Goal: Register for event/course

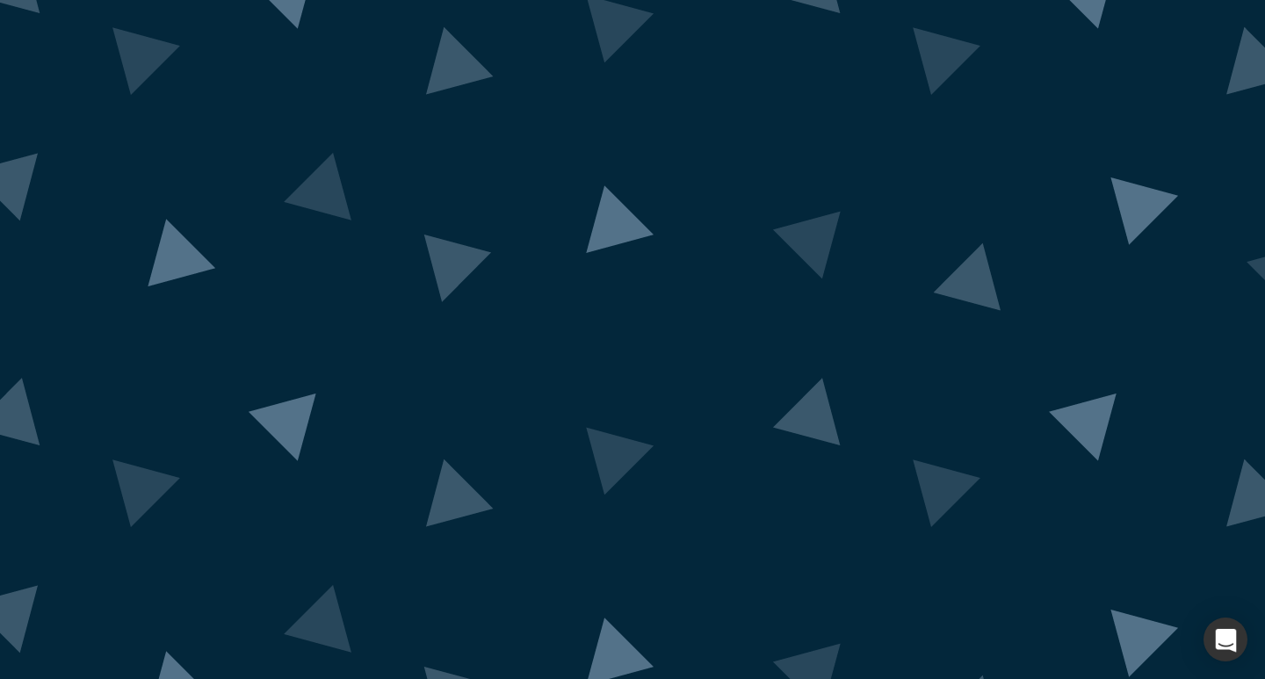
scroll to position [69, 0]
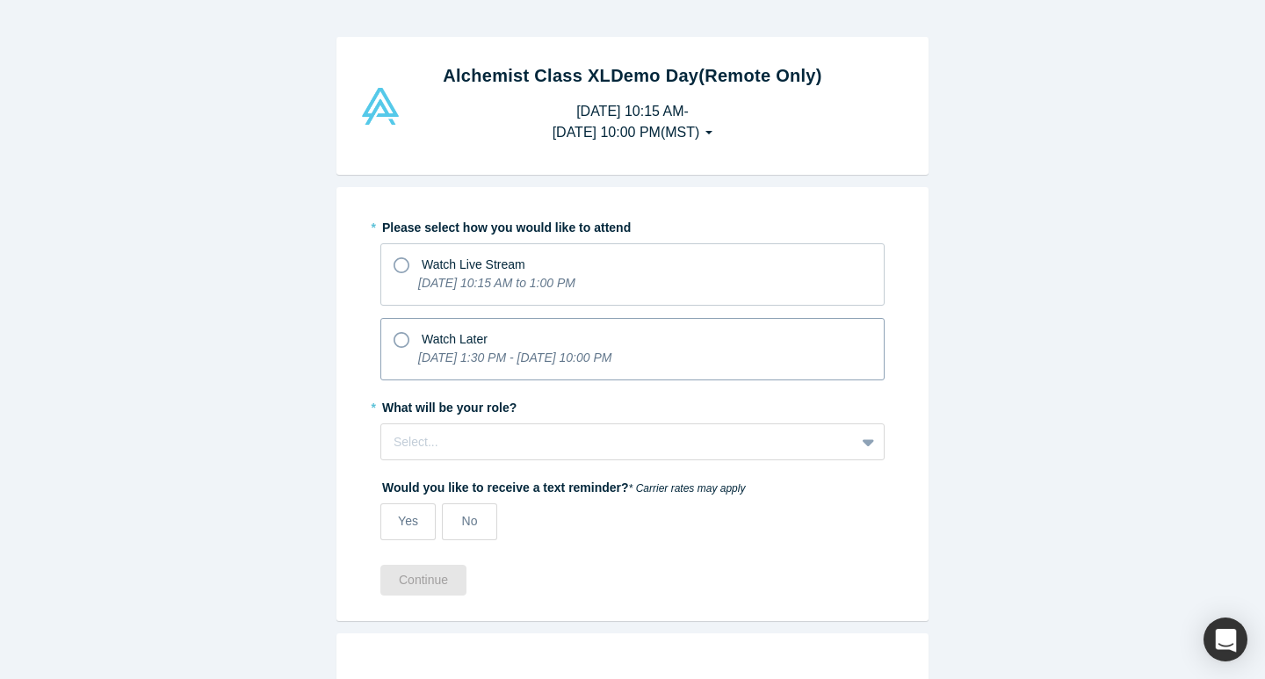
click at [401, 340] on icon at bounding box center [401, 340] width 16 height 16
click at [0, 0] on input "Watch Later [DATE] 1:30 PM - [DATE] 10:00 PM" at bounding box center [0, 0] width 0 height 0
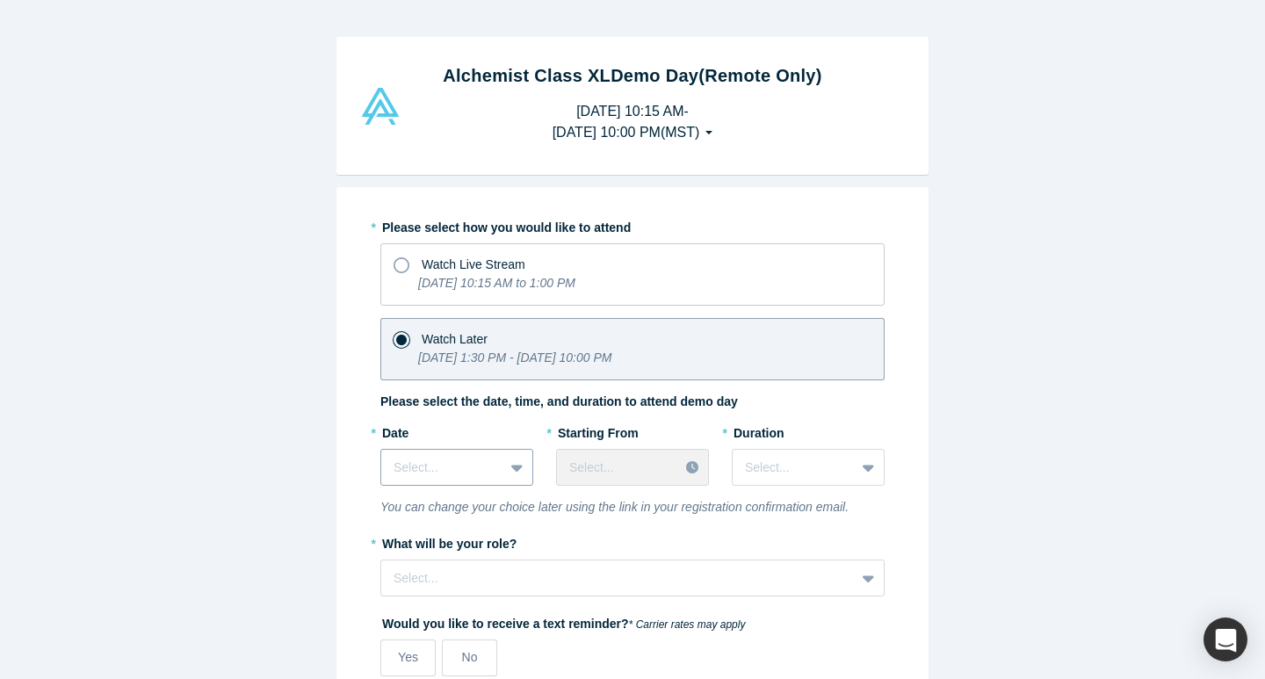
click at [509, 473] on div "Select..." at bounding box center [456, 467] width 153 height 37
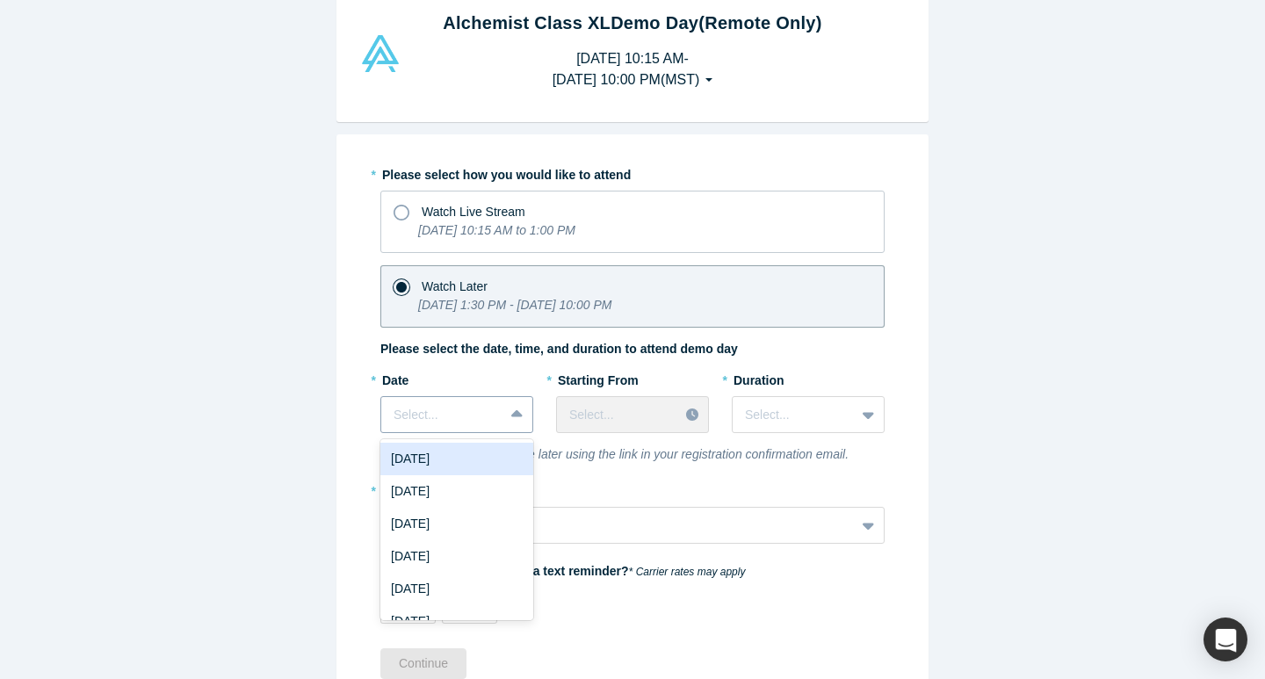
scroll to position [54, 0]
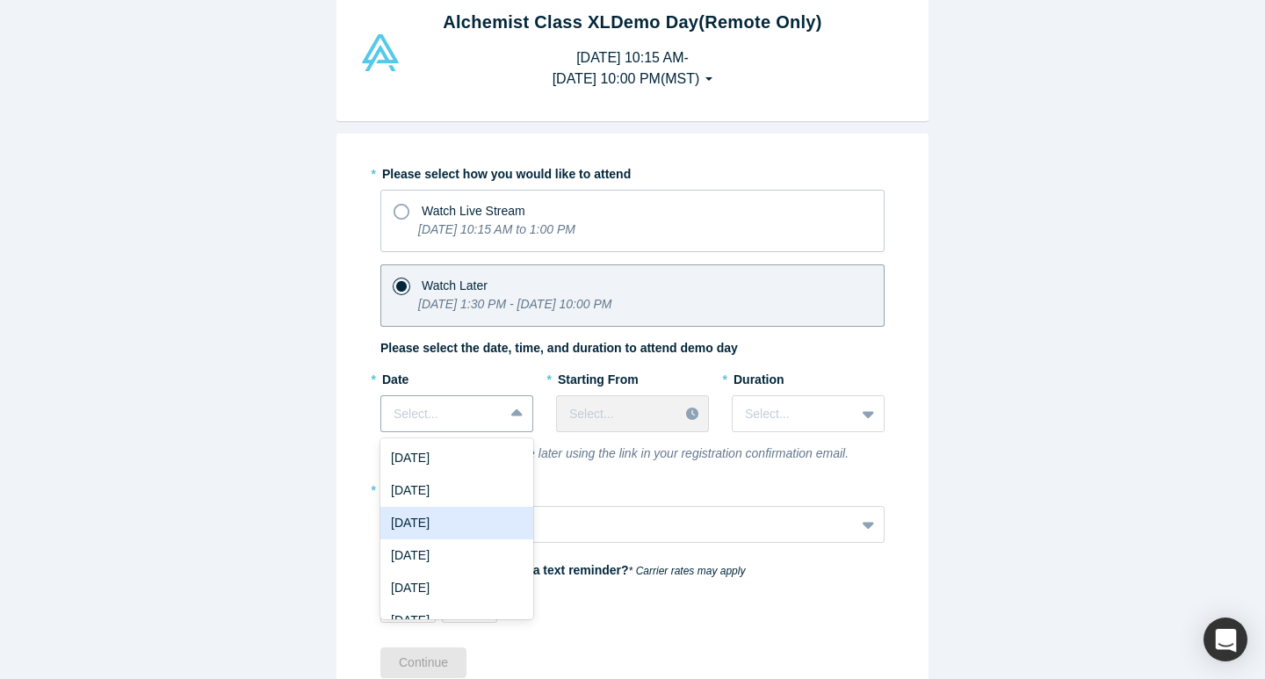
click at [466, 513] on div "[DATE]" at bounding box center [456, 523] width 153 height 32
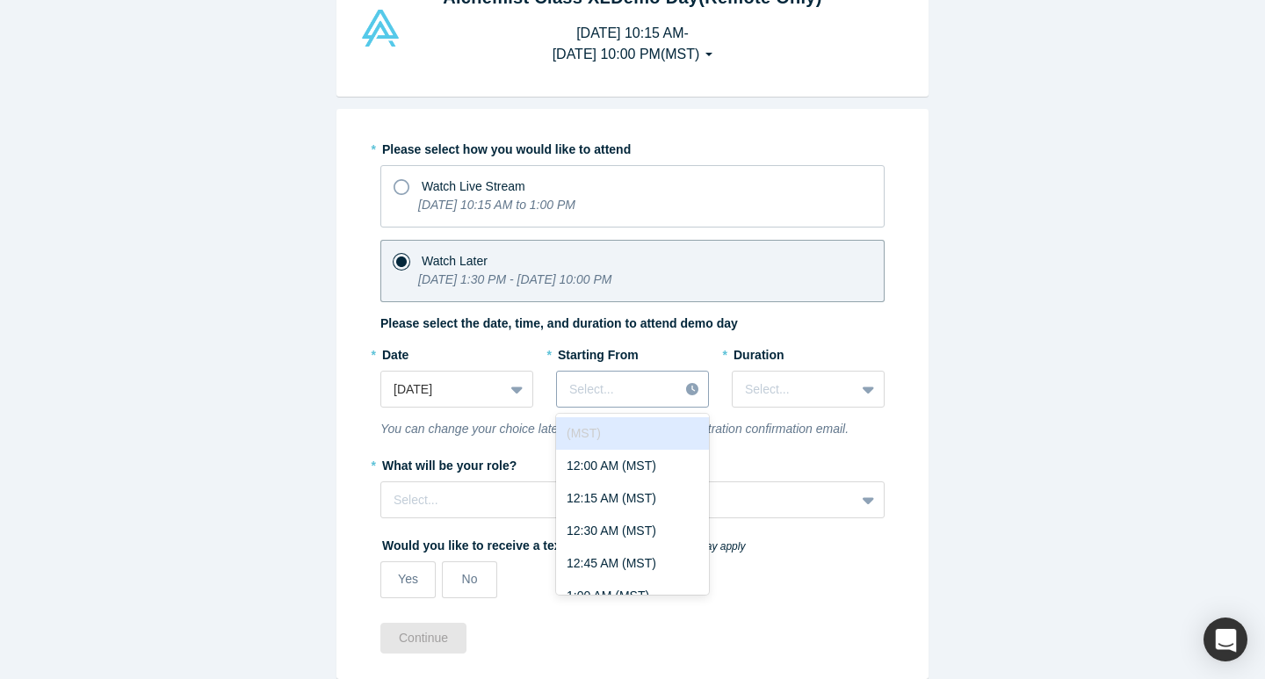
click at [690, 410] on div "* Starting From (MST) disabled, 1 of 97. 97 results available. Use Up and Down …" at bounding box center [632, 380] width 153 height 80
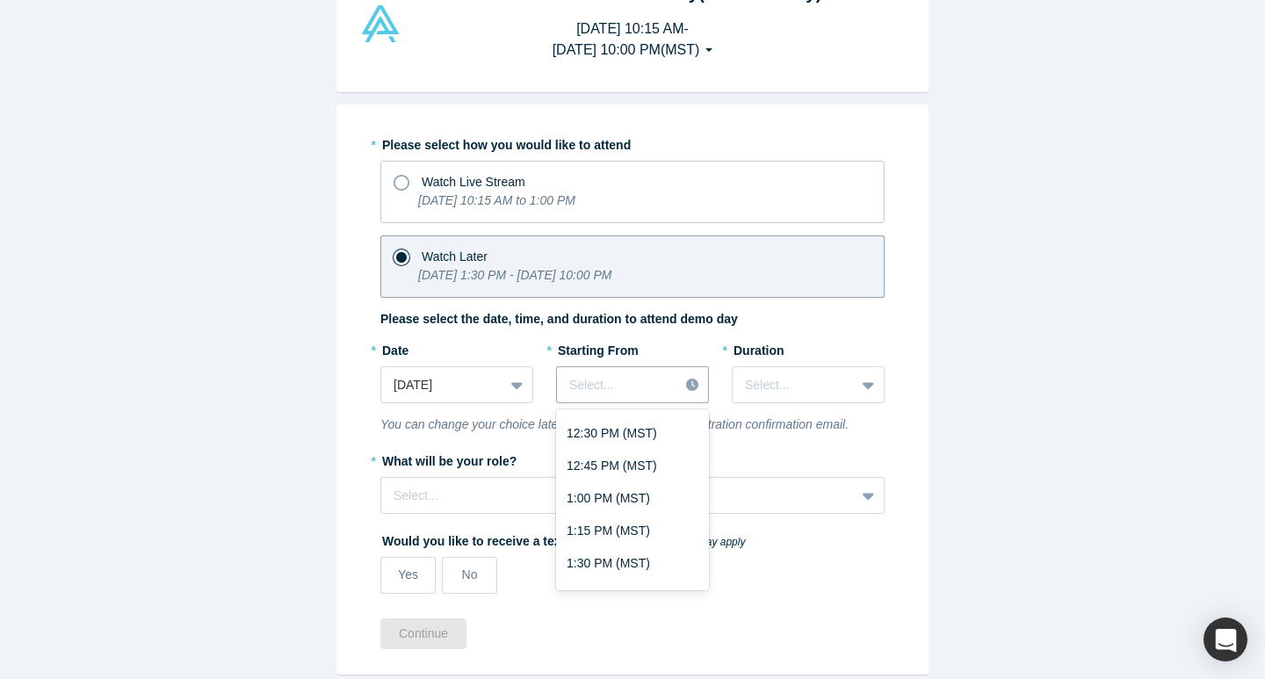
scroll to position [1654, 0]
click at [633, 490] on div "1:00 PM (MST)" at bounding box center [632, 497] width 153 height 32
click at [761, 380] on div at bounding box center [793, 385] width 97 height 22
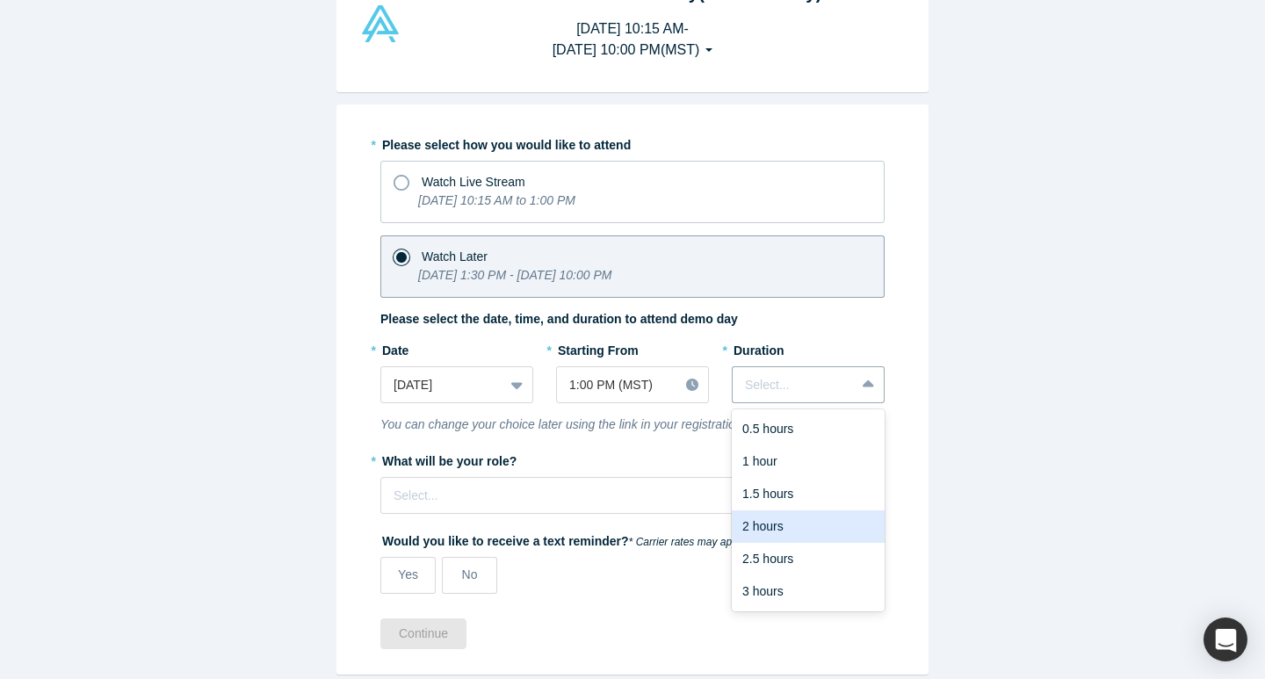
click at [779, 519] on div "2 hours" at bounding box center [808, 526] width 153 height 32
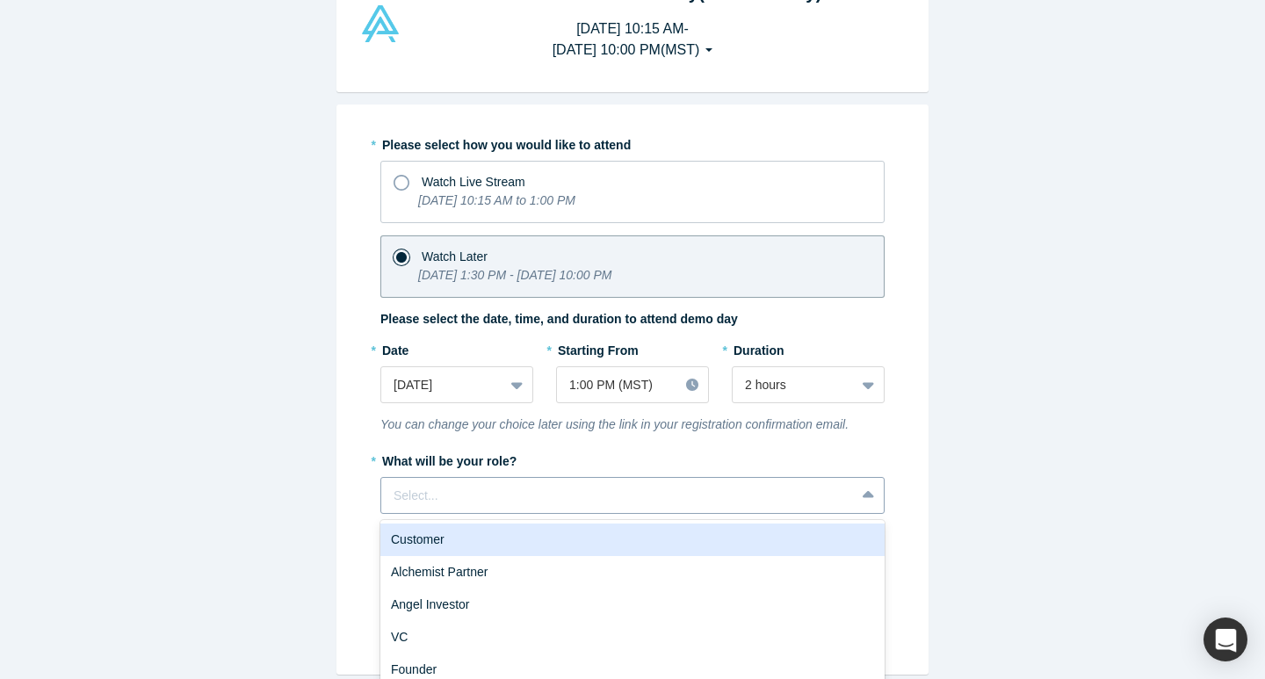
click at [639, 496] on div "Customer, 1 of 6. 6 results available. Use Up and Down to choose options, press…" at bounding box center [632, 495] width 504 height 37
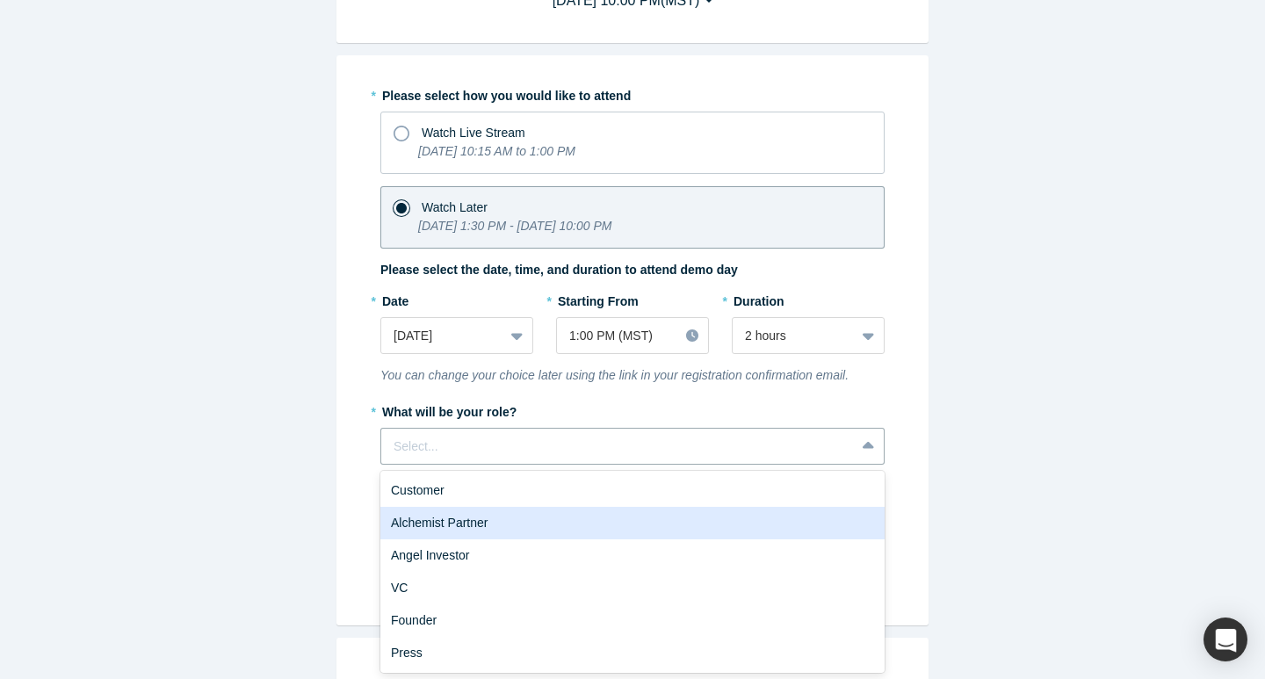
click at [522, 527] on div "Alchemist Partner" at bounding box center [632, 523] width 504 height 32
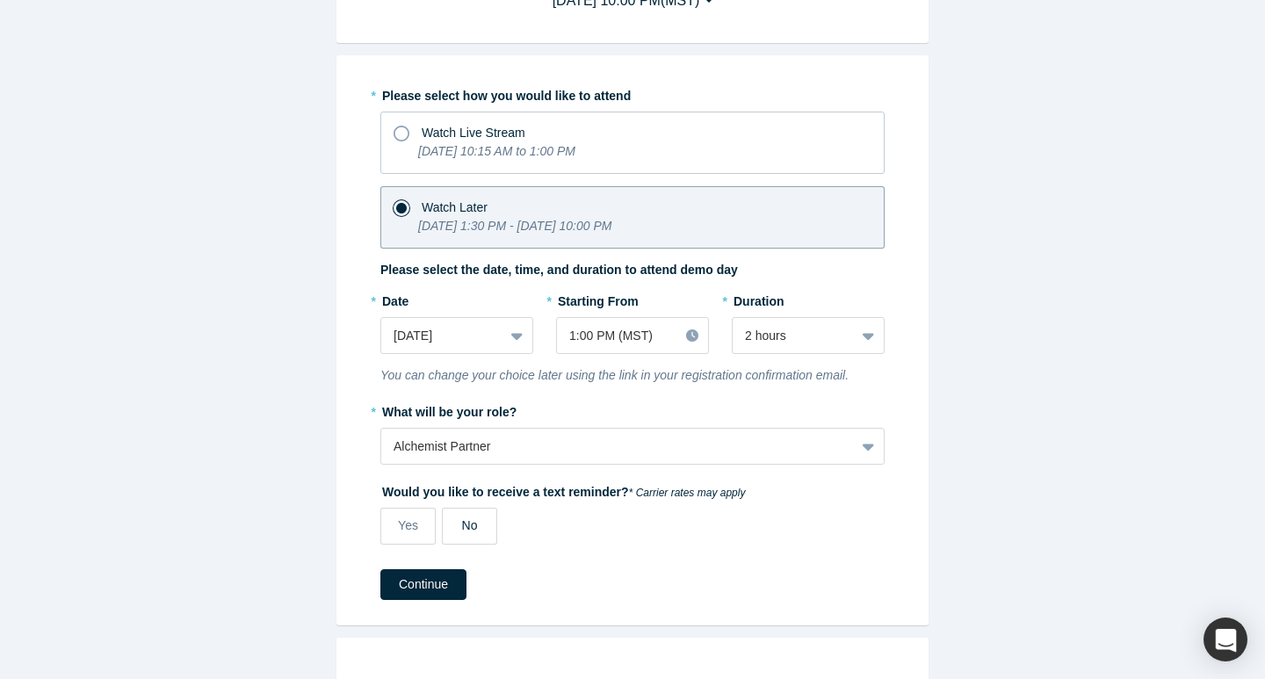
click at [459, 523] on label "No" at bounding box center [469, 526] width 55 height 37
click at [0, 0] on input "No" at bounding box center [0, 0] width 0 height 0
click at [444, 595] on button "Continue" at bounding box center [423, 584] width 86 height 31
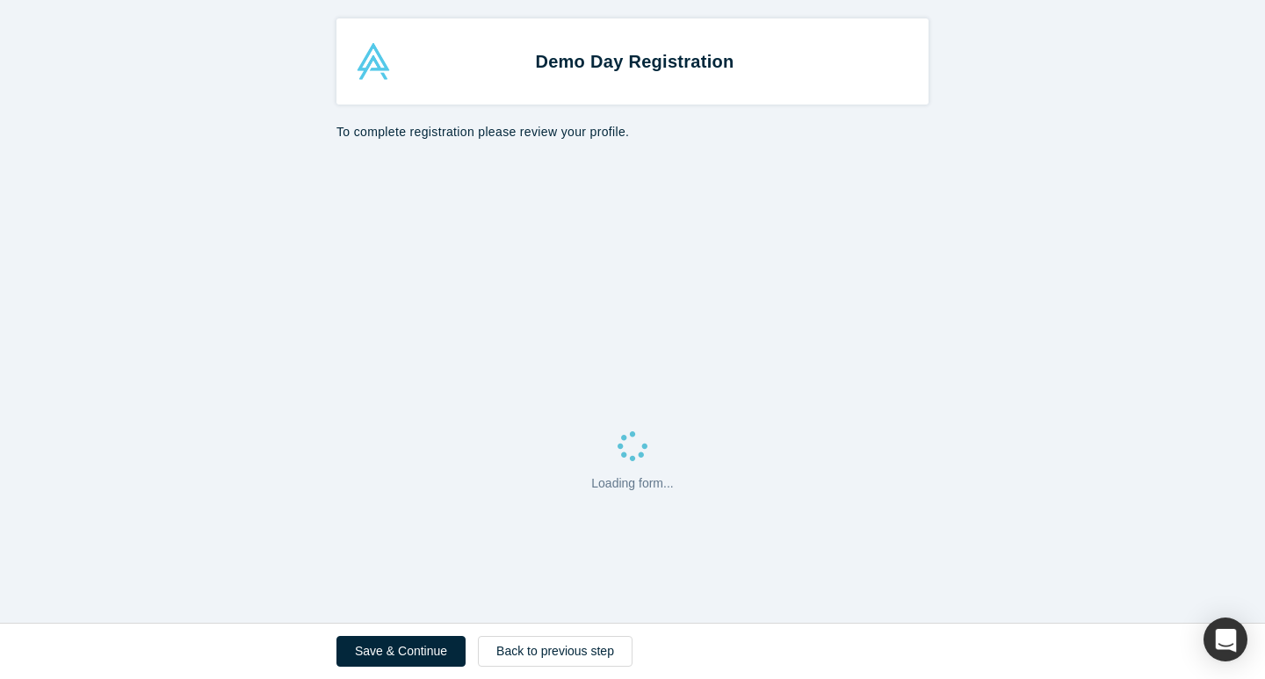
select select "US"
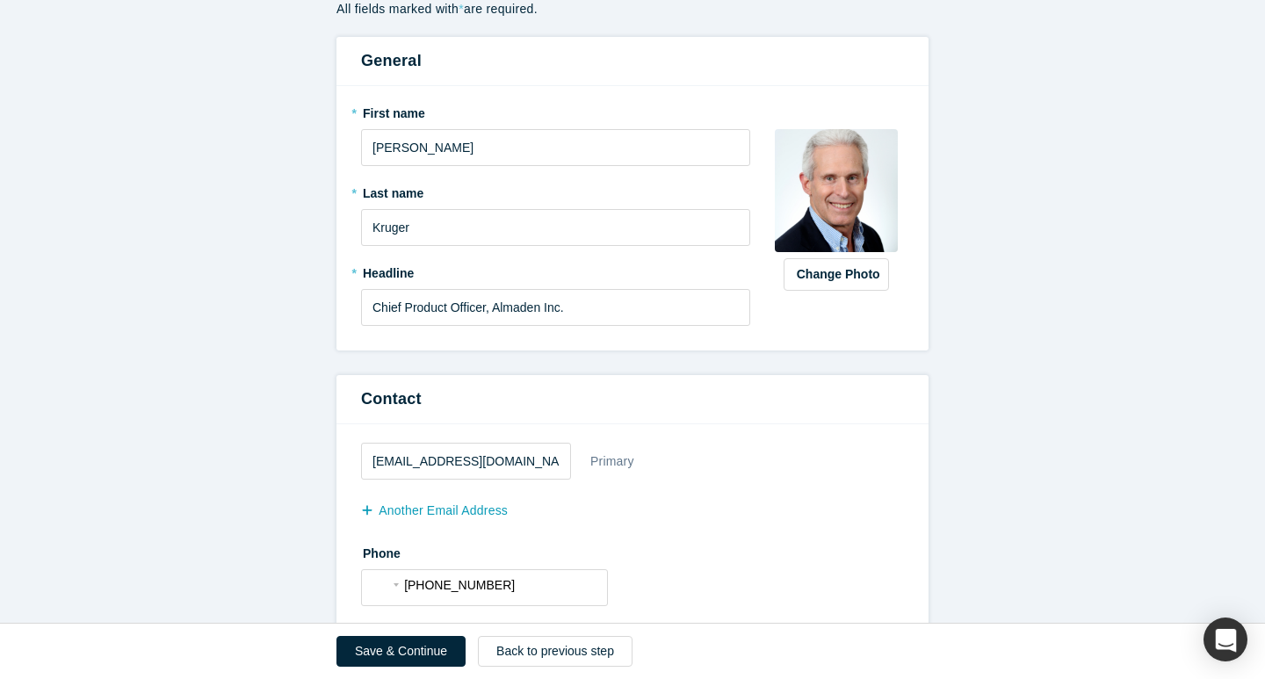
scroll to position [171, 0]
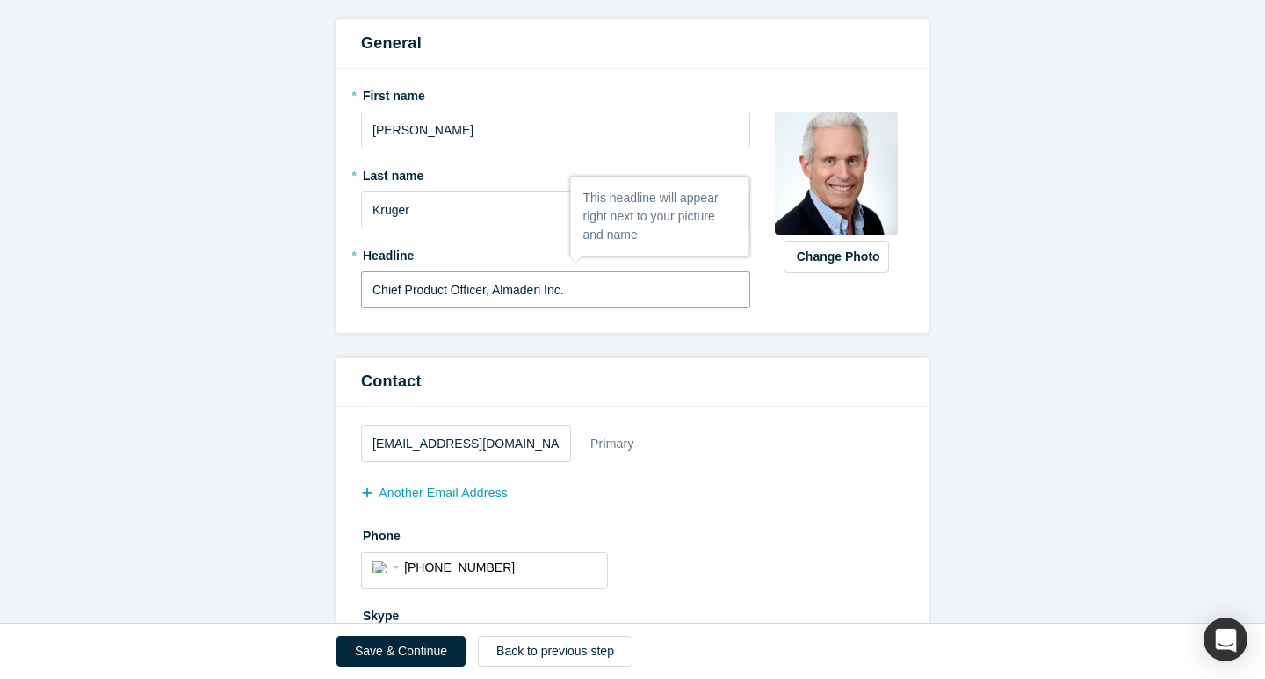
drag, startPoint x: 571, startPoint y: 291, endPoint x: 364, endPoint y: 292, distance: 207.3
click at [364, 292] on input "Chief Product Officer, Almaden Inc." at bounding box center [555, 289] width 389 height 37
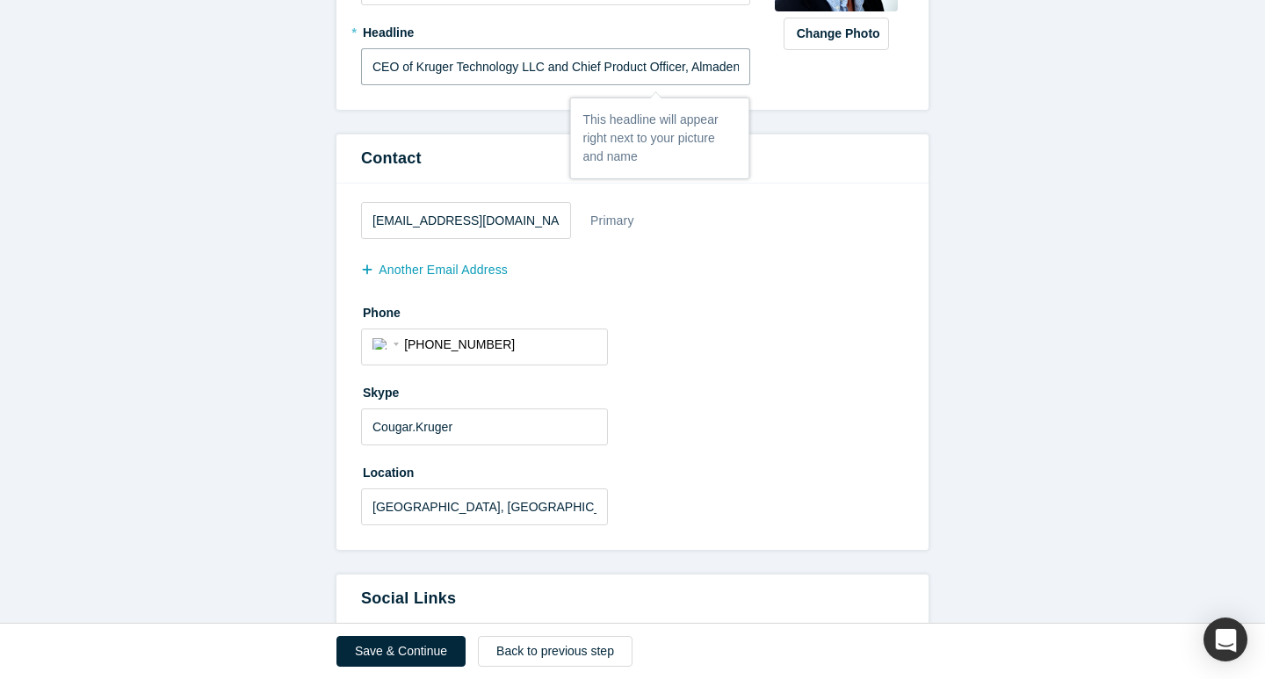
scroll to position [395, 0]
type input "CEO of Kruger Technology LLC and Chief Product Officer, Almaden Inc."
click at [377, 341] on div "International [GEOGRAPHIC_DATA] [GEOGRAPHIC_DATA] [GEOGRAPHIC_DATA] [GEOGRAPHIC…" at bounding box center [388, 341] width 32 height 25
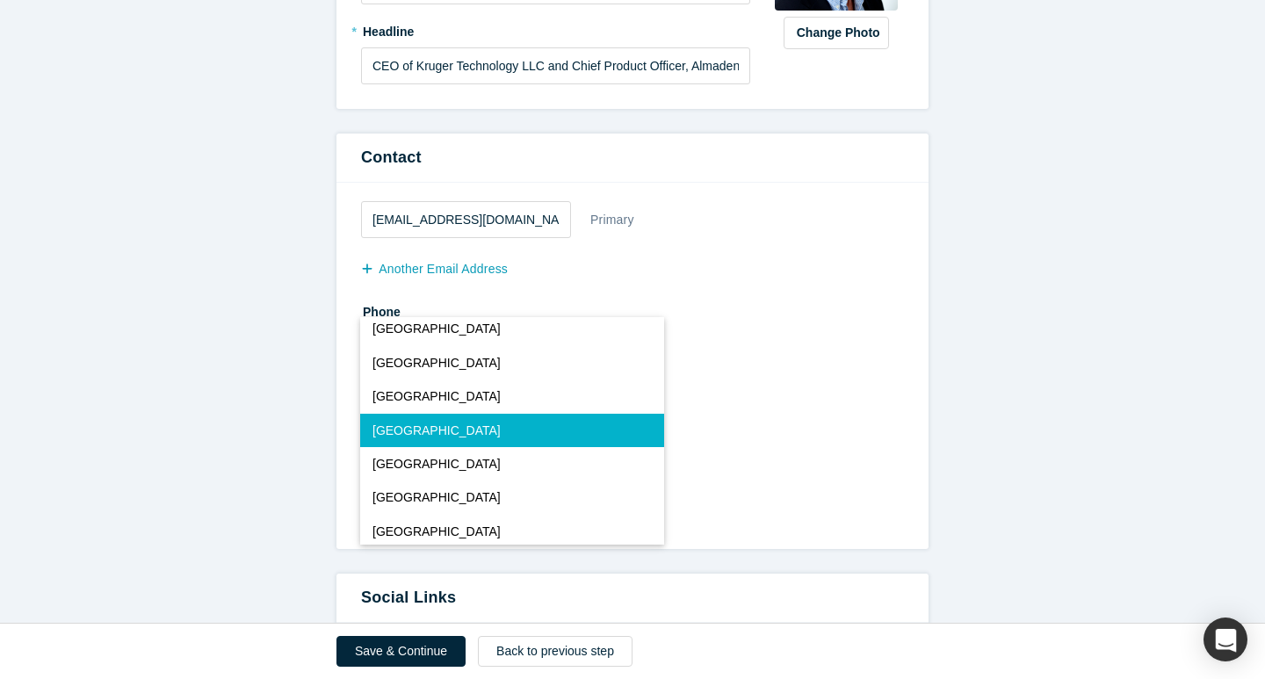
click at [425, 422] on span "[GEOGRAPHIC_DATA]" at bounding box center [436, 431] width 128 height 18
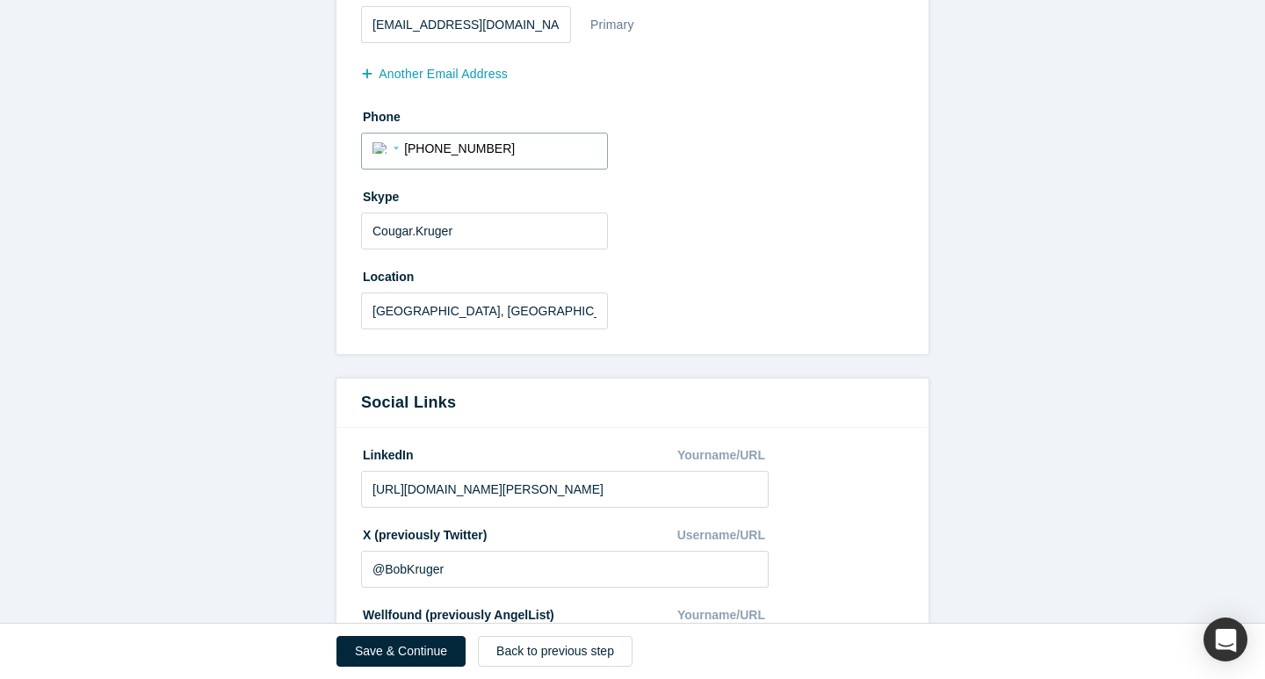
scroll to position [594, 0]
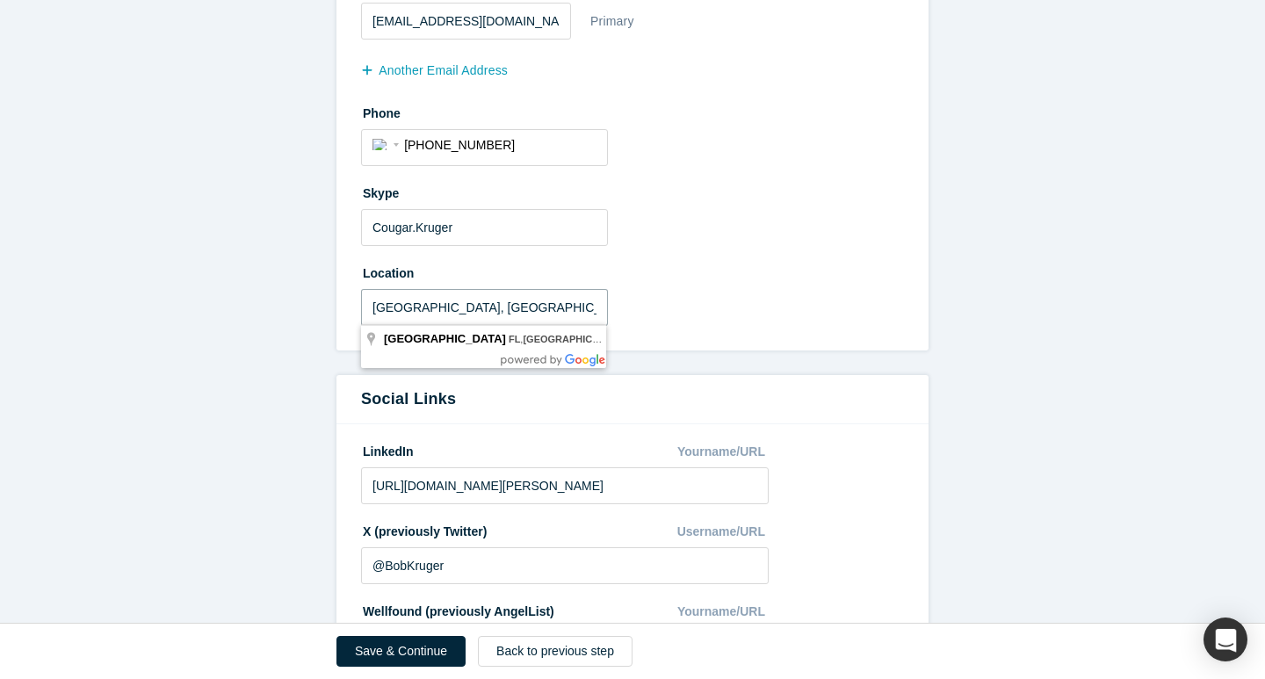
drag, startPoint x: 495, startPoint y: 300, endPoint x: 335, endPoint y: 300, distance: 159.9
click at [335, 300] on form "All fields marked with * are required. General * First name [PERSON_NAME] * Las…" at bounding box center [632, 244] width 1265 height 1368
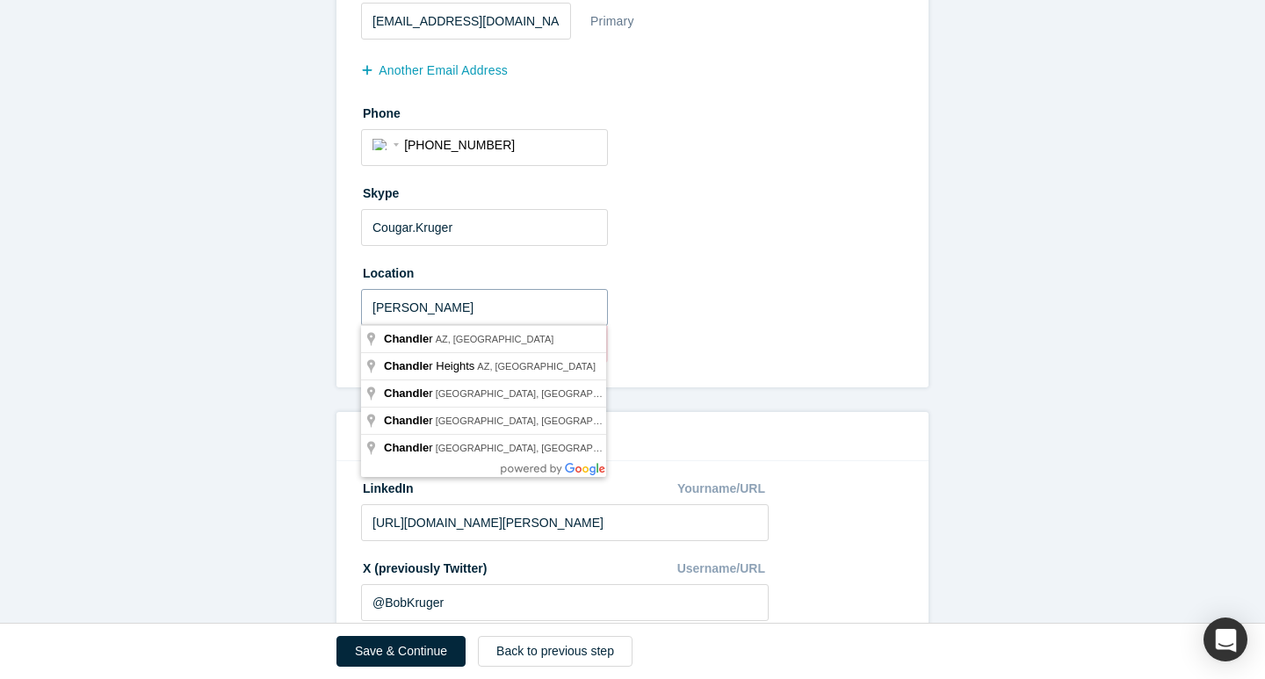
type input "[GEOGRAPHIC_DATA], [GEOGRAPHIC_DATA], [GEOGRAPHIC_DATA]"
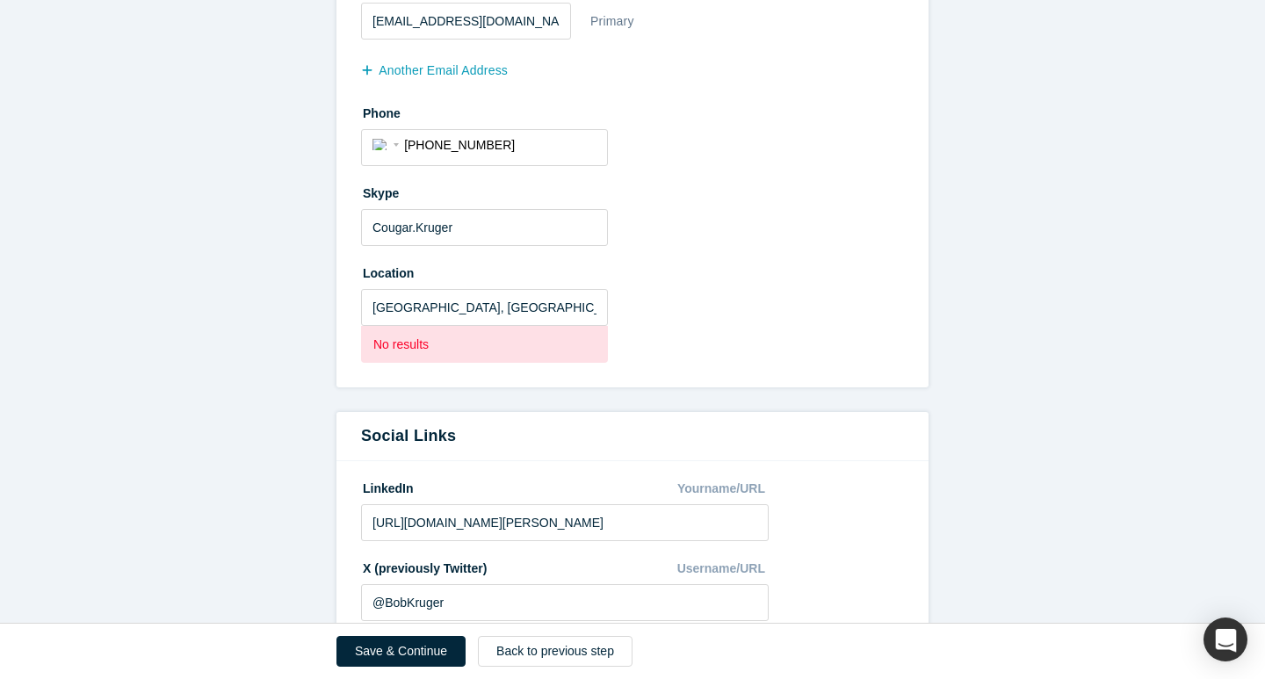
drag, startPoint x: 437, startPoint y: 314, endPoint x: 448, endPoint y: 336, distance: 24.4
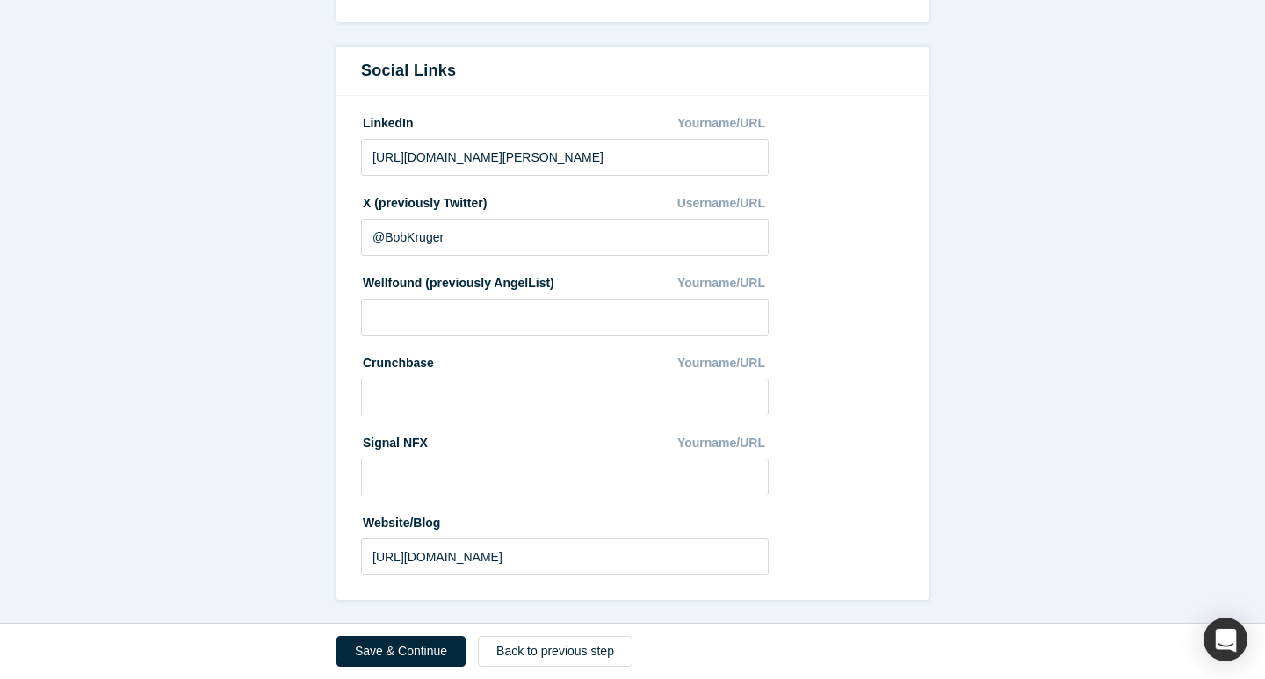
scroll to position [921, 0]
click at [416, 650] on button "Save & Continue" at bounding box center [400, 651] width 129 height 31
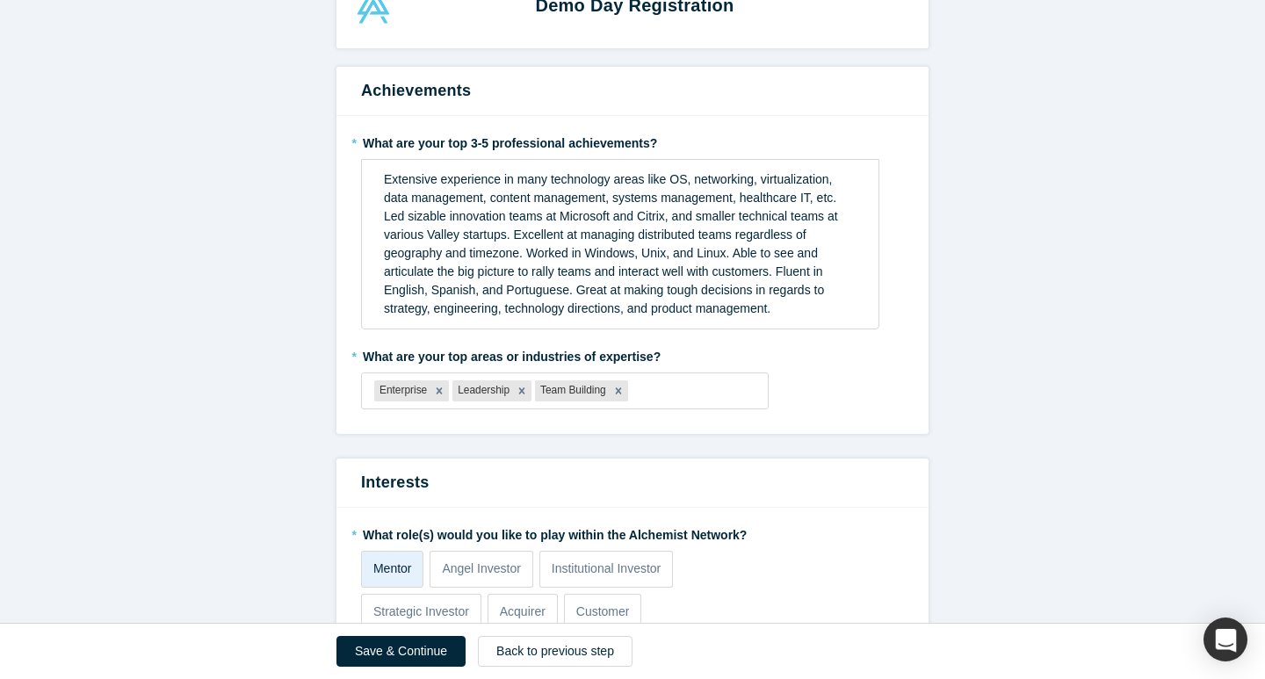
scroll to position [57, 0]
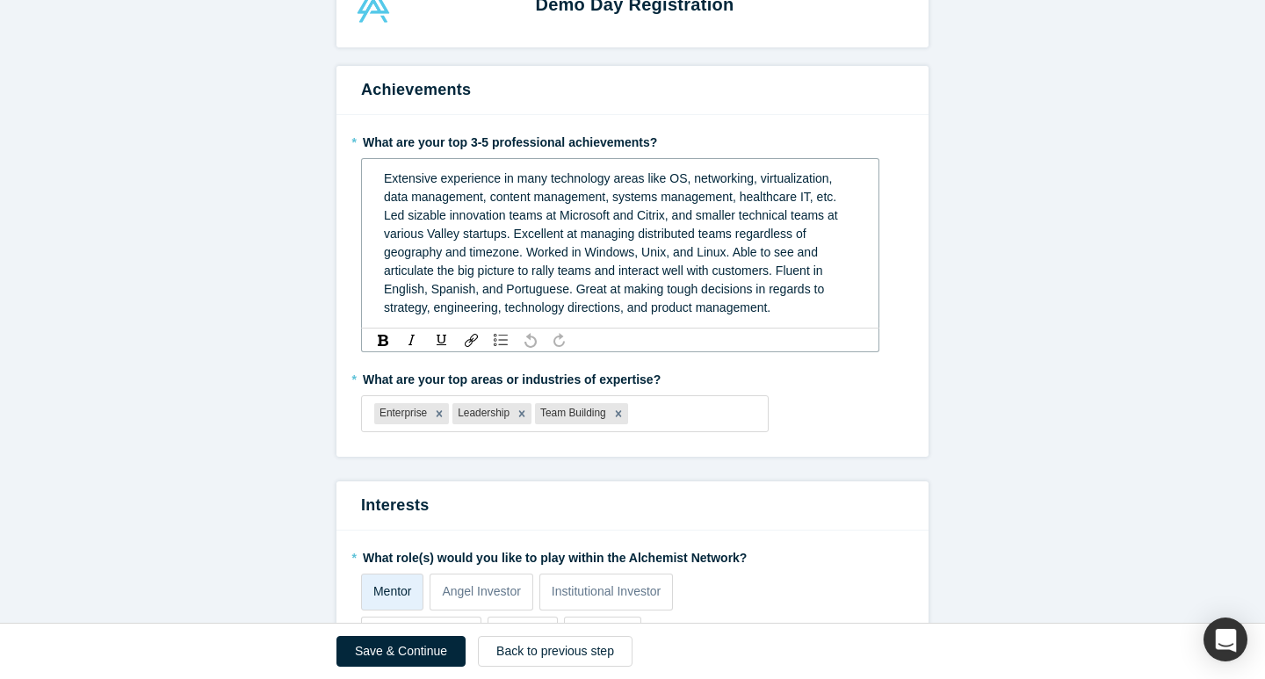
click at [384, 176] on span "Extensive experience in many technology areas like OS, networking, virtualizati…" at bounding box center [613, 242] width 458 height 143
click at [384, 179] on span "Extensive experience in many technology areas like OS, networking, virtualizati…" at bounding box center [613, 242] width 458 height 143
click at [856, 191] on div "Extensive experience in many technology areas like OS, networking, virtualizati…" at bounding box center [620, 244] width 473 height 148
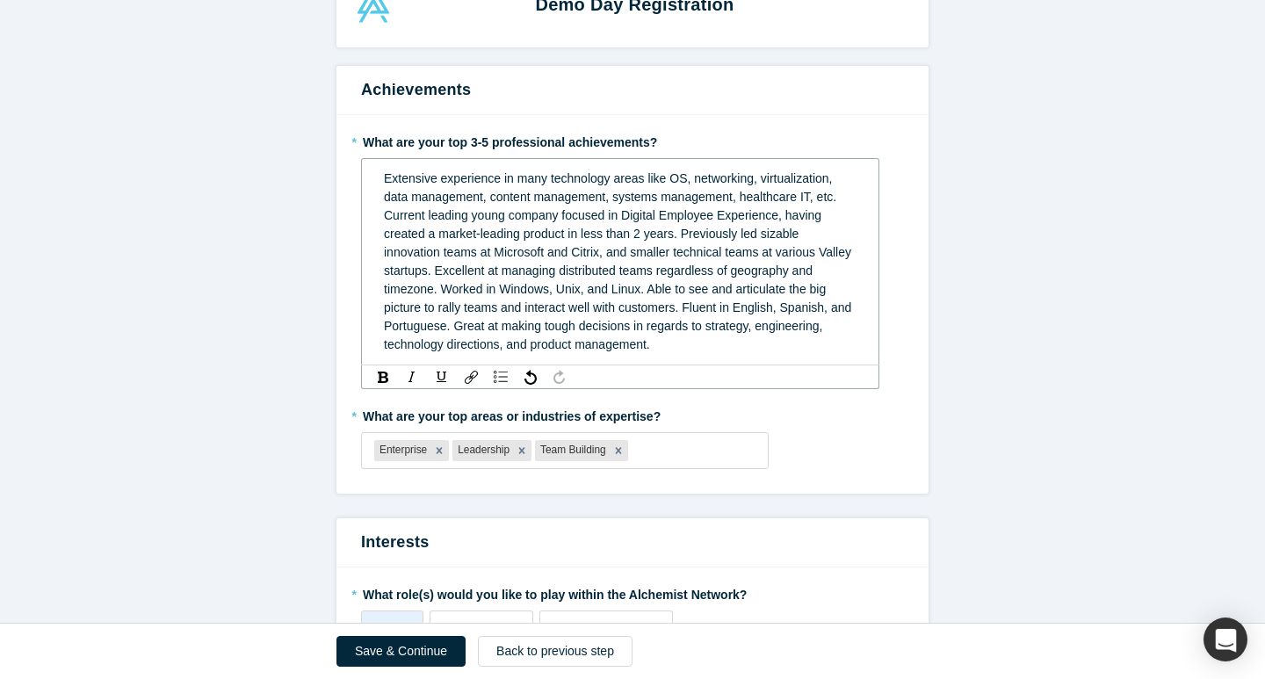
click at [425, 220] on span "Extensive experience in many technology areas like OS, networking, virtualizati…" at bounding box center [619, 261] width 471 height 180
click at [430, 235] on span "Extensive experience in many technology areas like OS, networking, virtualizati…" at bounding box center [619, 261] width 471 height 180
click at [592, 234] on span "Extensive experience in many technology areas like OS, networking, virtualizati…" at bounding box center [622, 261] width 476 height 180
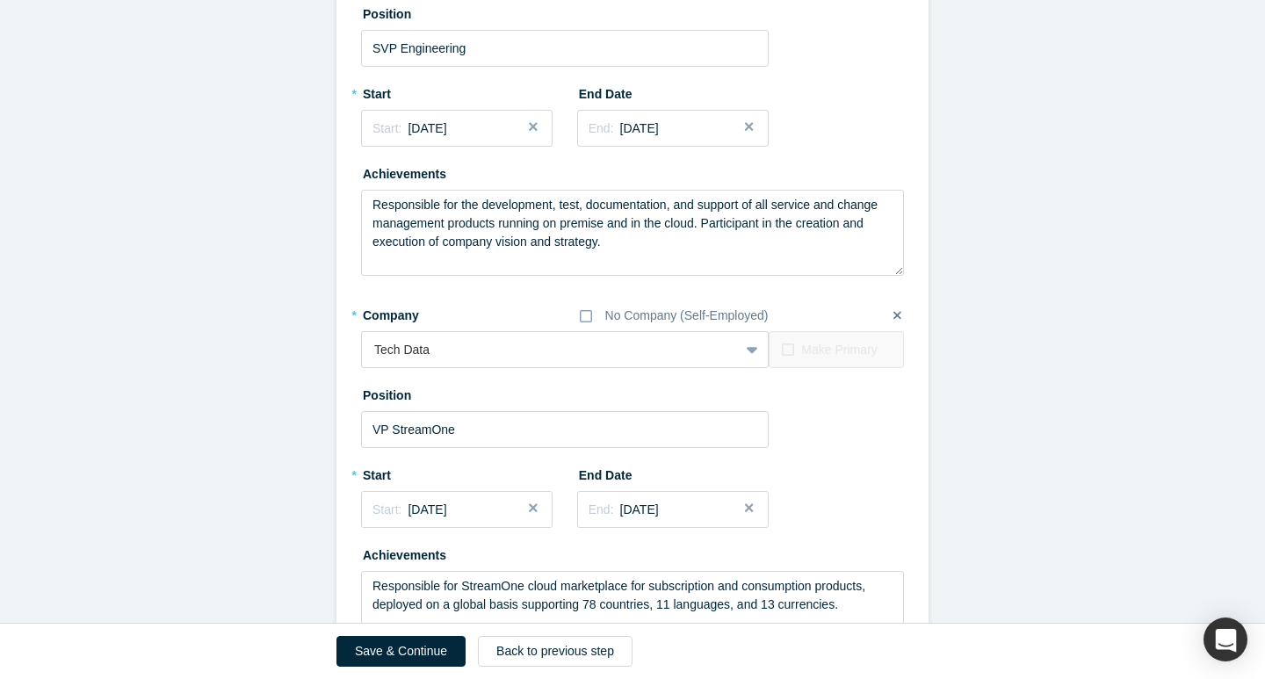
scroll to position [1543, 0]
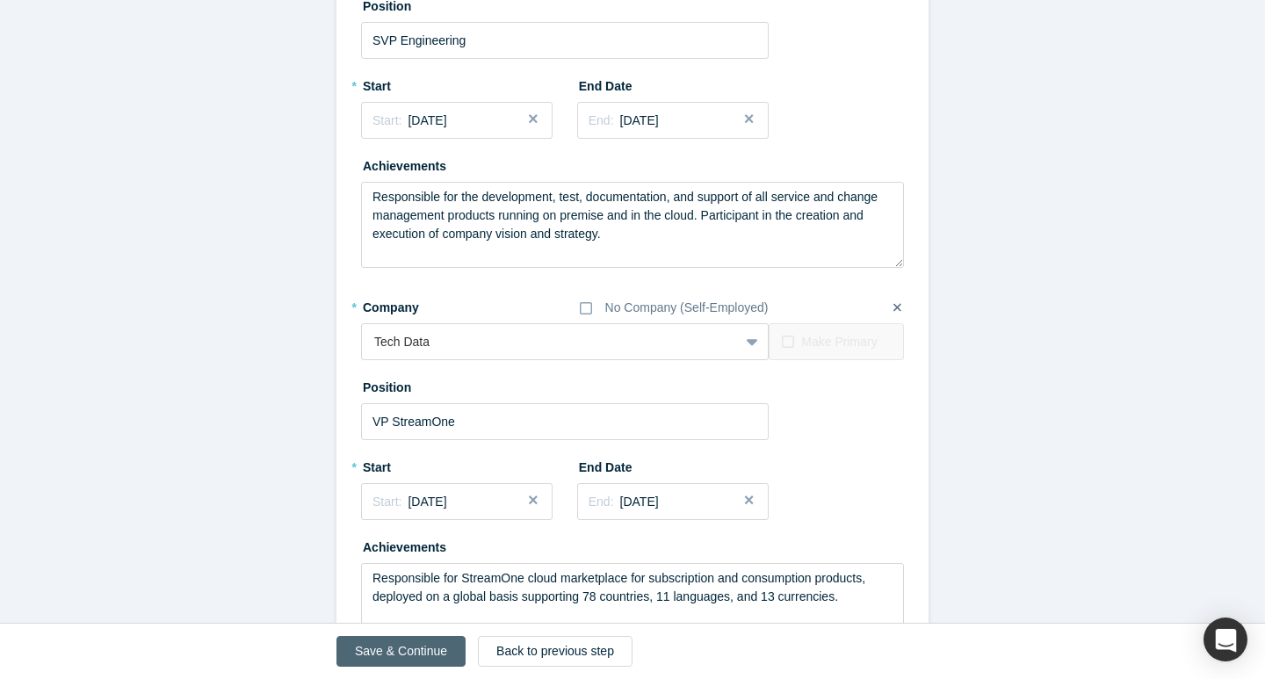
click at [416, 649] on button "Save & Continue" at bounding box center [400, 651] width 129 height 31
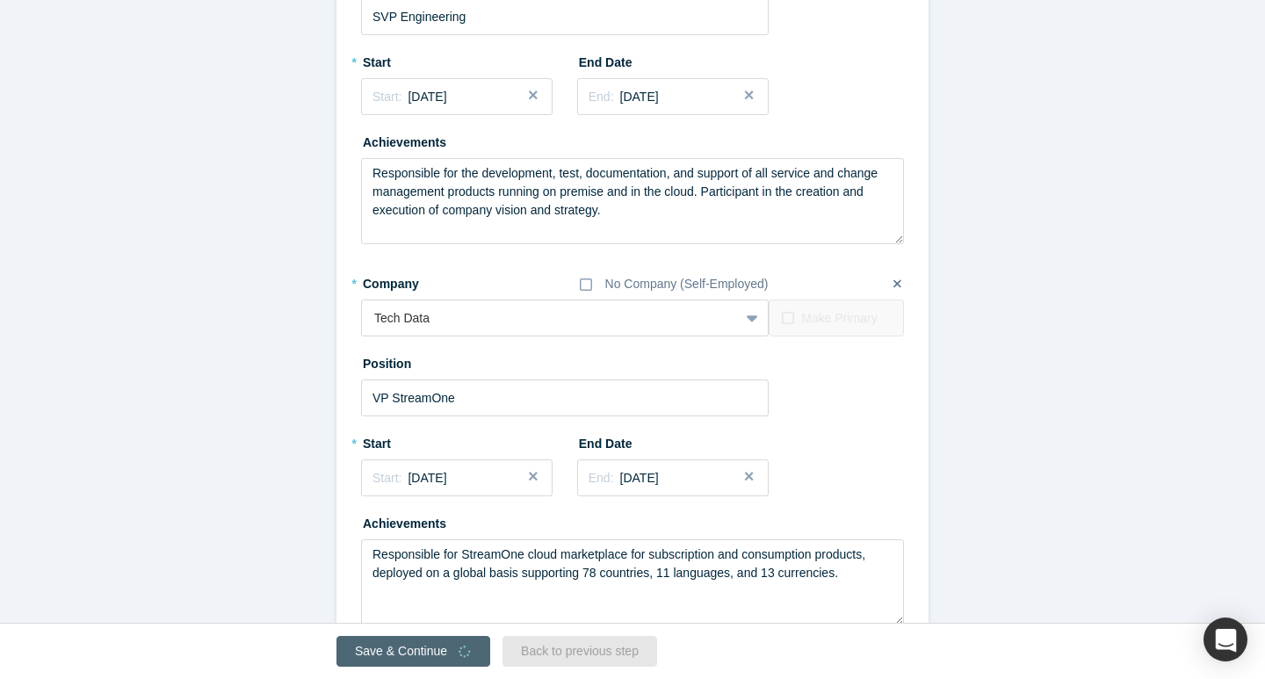
scroll to position [0, 0]
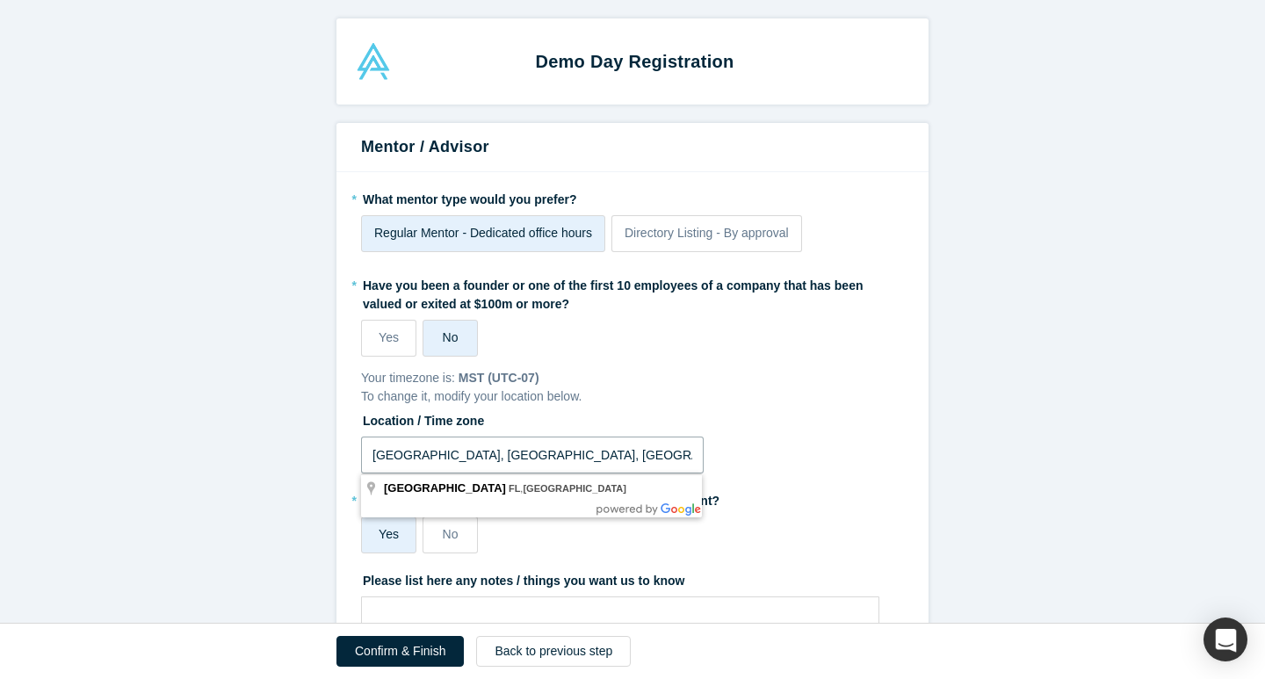
drag, startPoint x: 486, startPoint y: 448, endPoint x: 329, endPoint y: 462, distance: 157.9
click at [329, 462] on form "Mentor / Advisor * What mentor type would you prefer? Regular Mentor - Dedicate…" at bounding box center [632, 579] width 1265 height 913
click at [380, 458] on input "[GEOGRAPHIC_DATA], [GEOGRAPHIC_DATA], [GEOGRAPHIC_DATA]" at bounding box center [532, 455] width 343 height 37
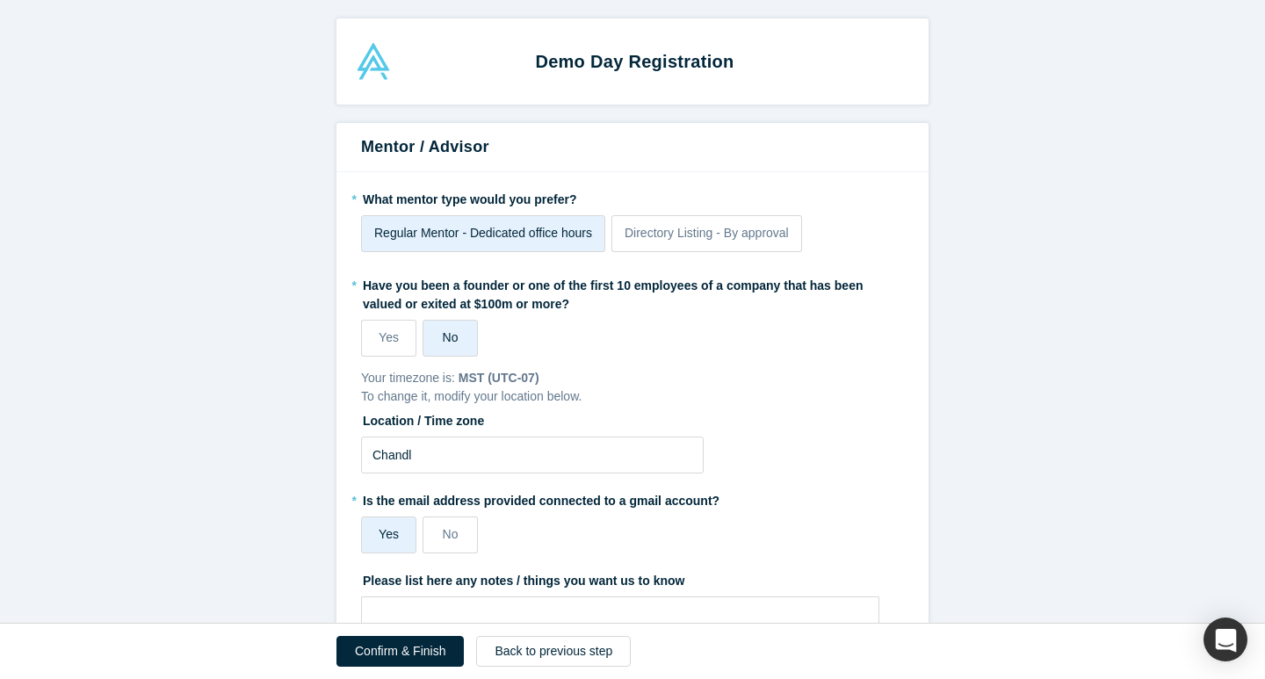
type input "[GEOGRAPHIC_DATA], [GEOGRAPHIC_DATA], [GEOGRAPHIC_DATA]"
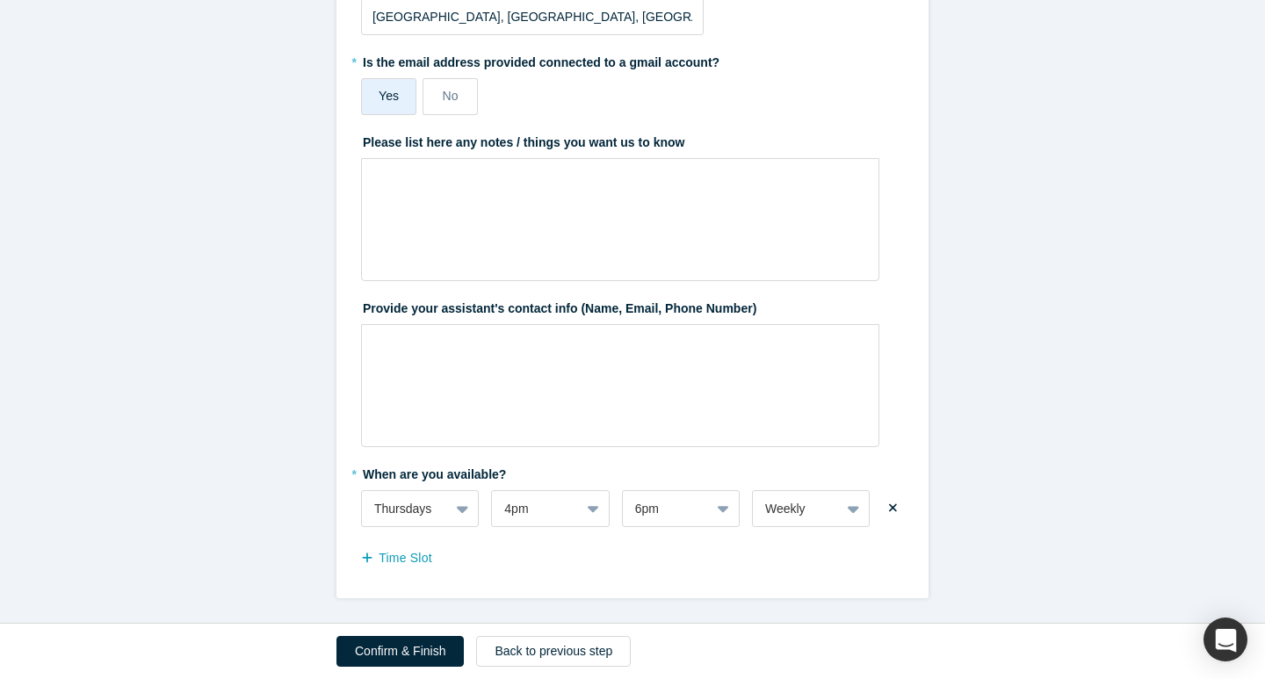
scroll to position [438, 0]
click at [414, 653] on button "Confirm & Finish" at bounding box center [399, 651] width 127 height 31
